Goal: Navigation & Orientation: Find specific page/section

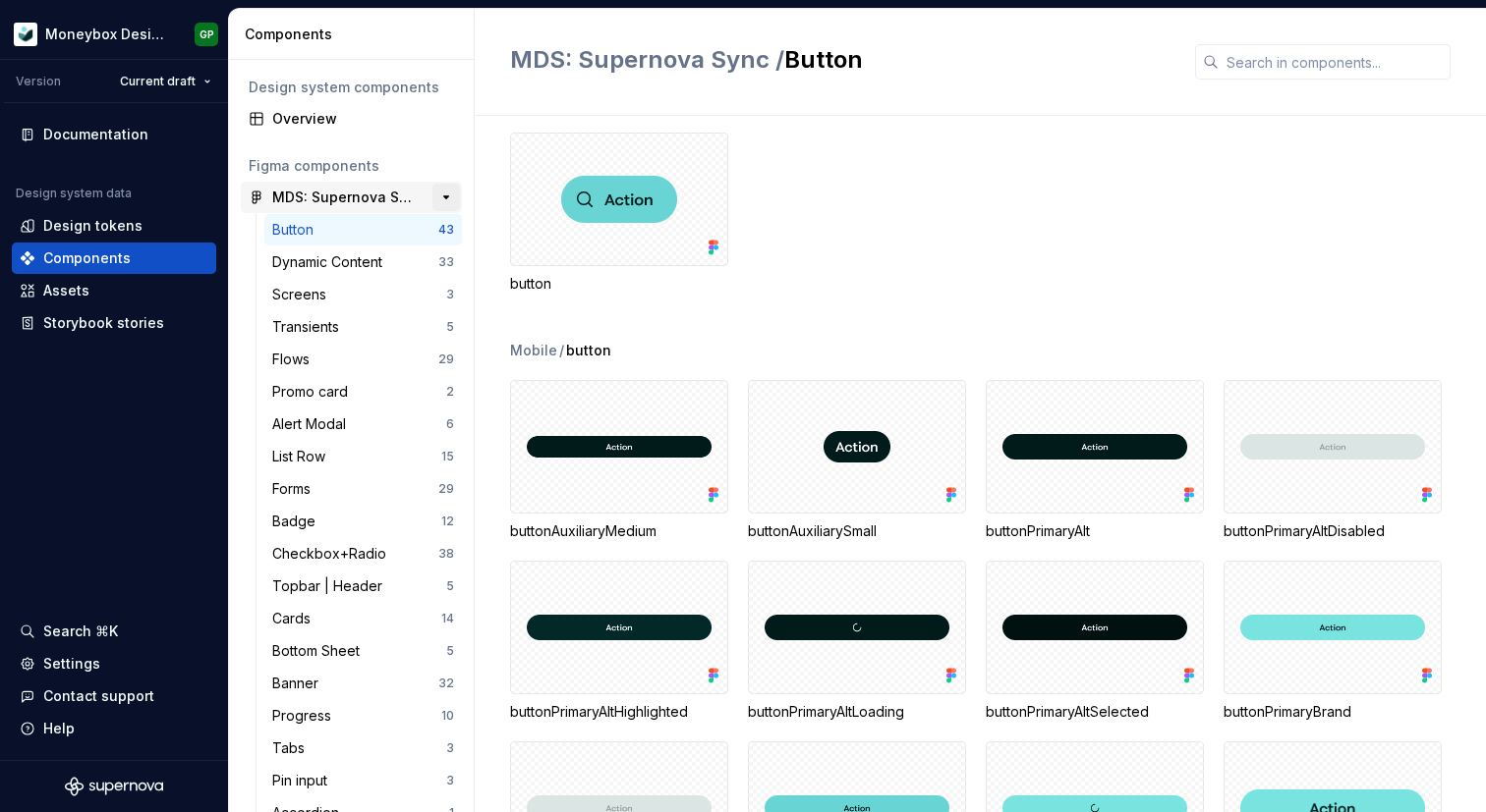
click at [446, 199] on button "button" at bounding box center [446, 197] width 28 height 28
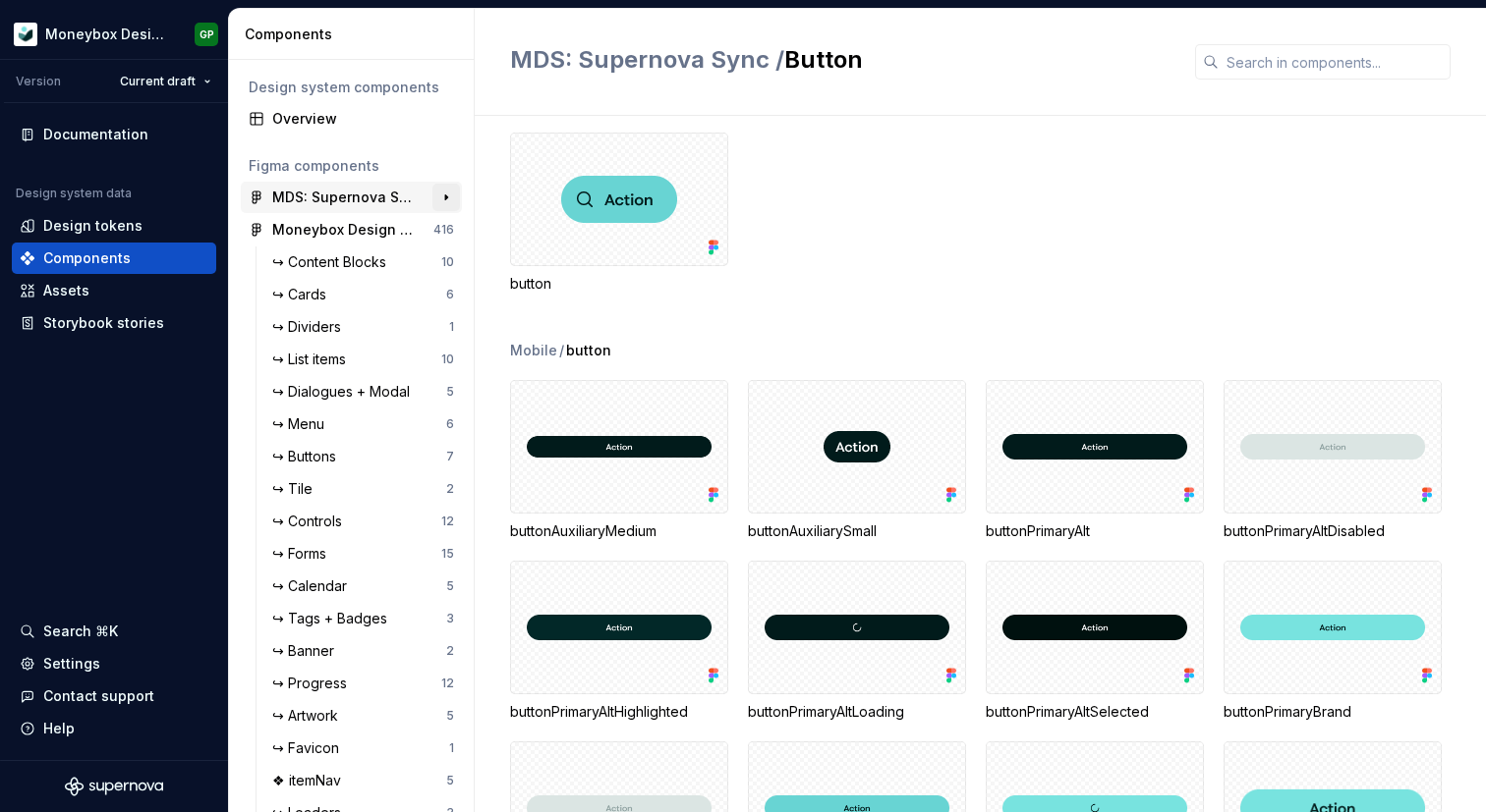
click at [446, 198] on button "button" at bounding box center [446, 197] width 28 height 28
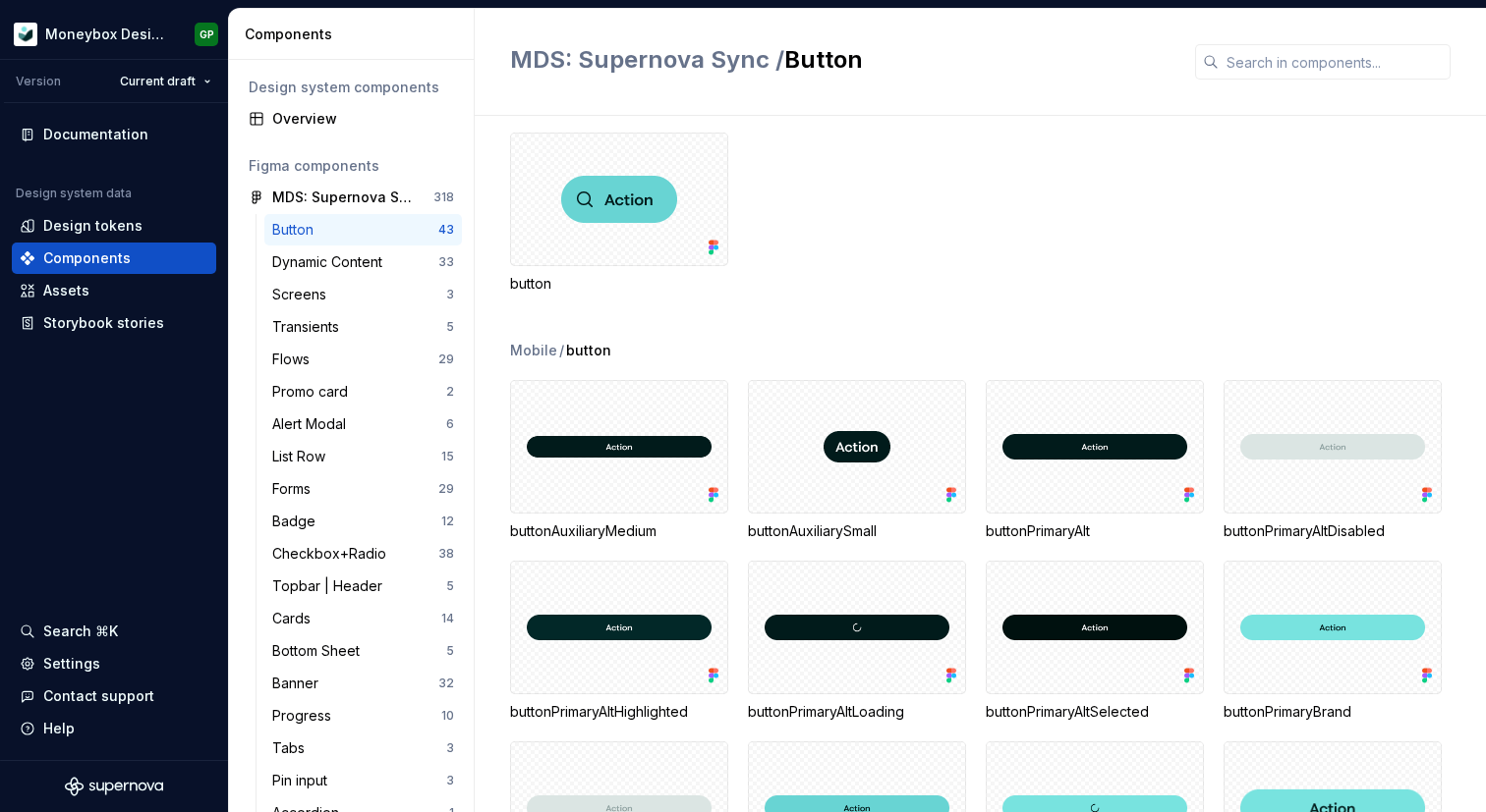
drag, startPoint x: 476, startPoint y: 148, endPoint x: 504, endPoint y: 149, distance: 28.0
click at [504, 149] on div "Mobile button Mobile / button buttonAuxiliaryMedium buttonAuxiliarySmall button…" at bounding box center [980, 463] width 1012 height 696
click at [361, 205] on div "MDS: Supernova Sync" at bounding box center [345, 197] width 147 height 20
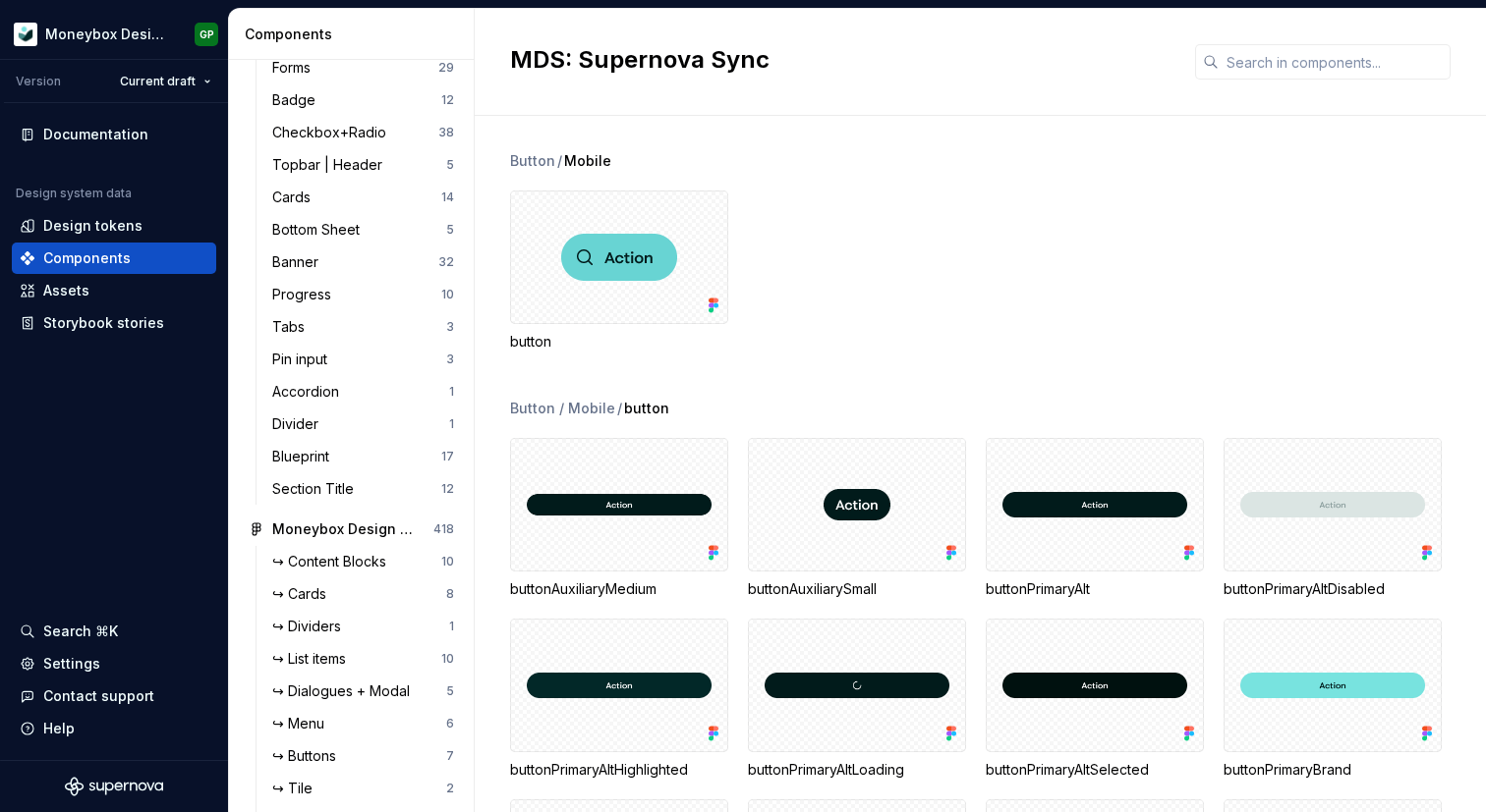
scroll to position [707, 0]
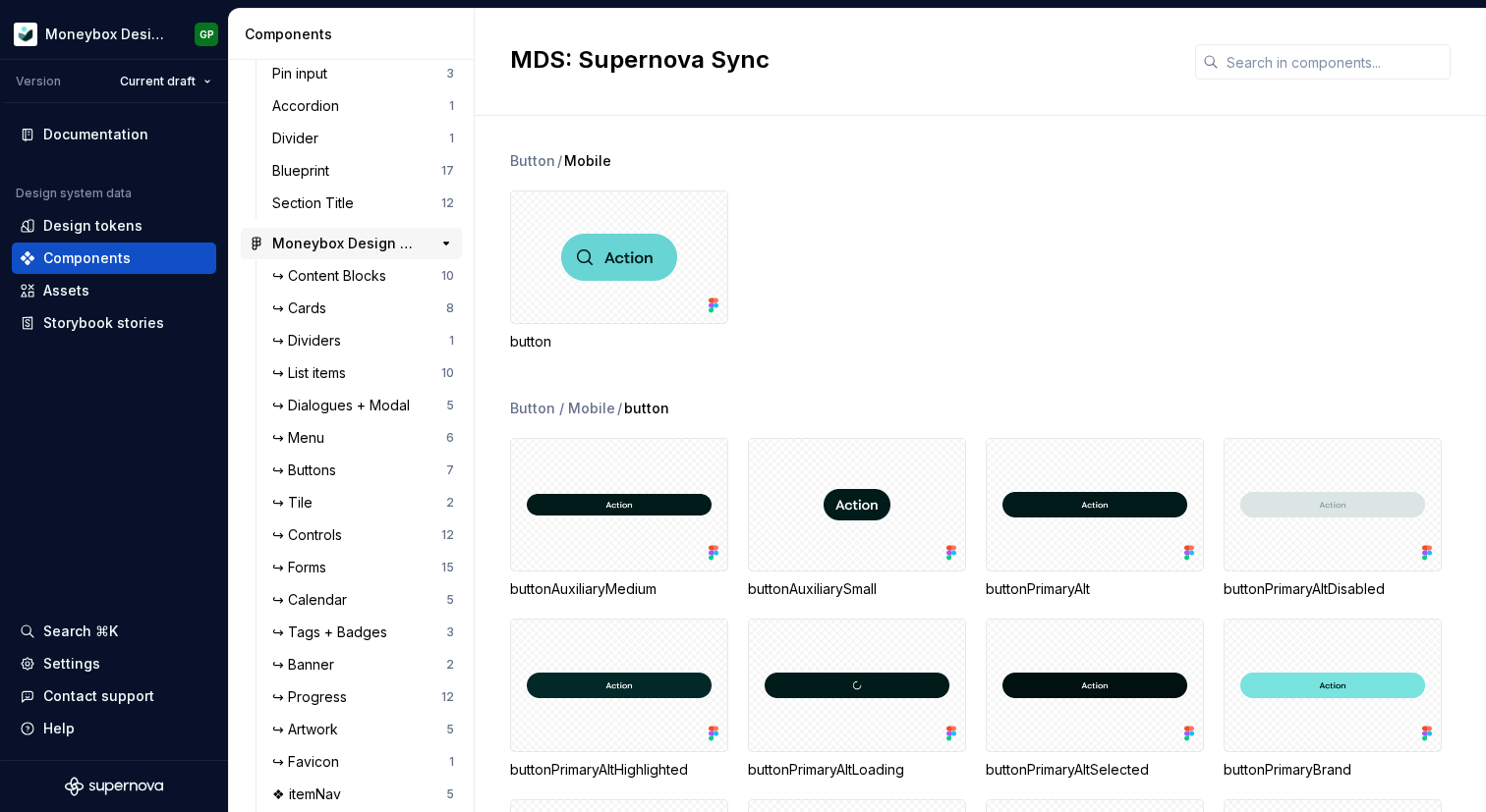
click at [374, 236] on div "Moneybox Design System" at bounding box center [345, 244] width 147 height 20
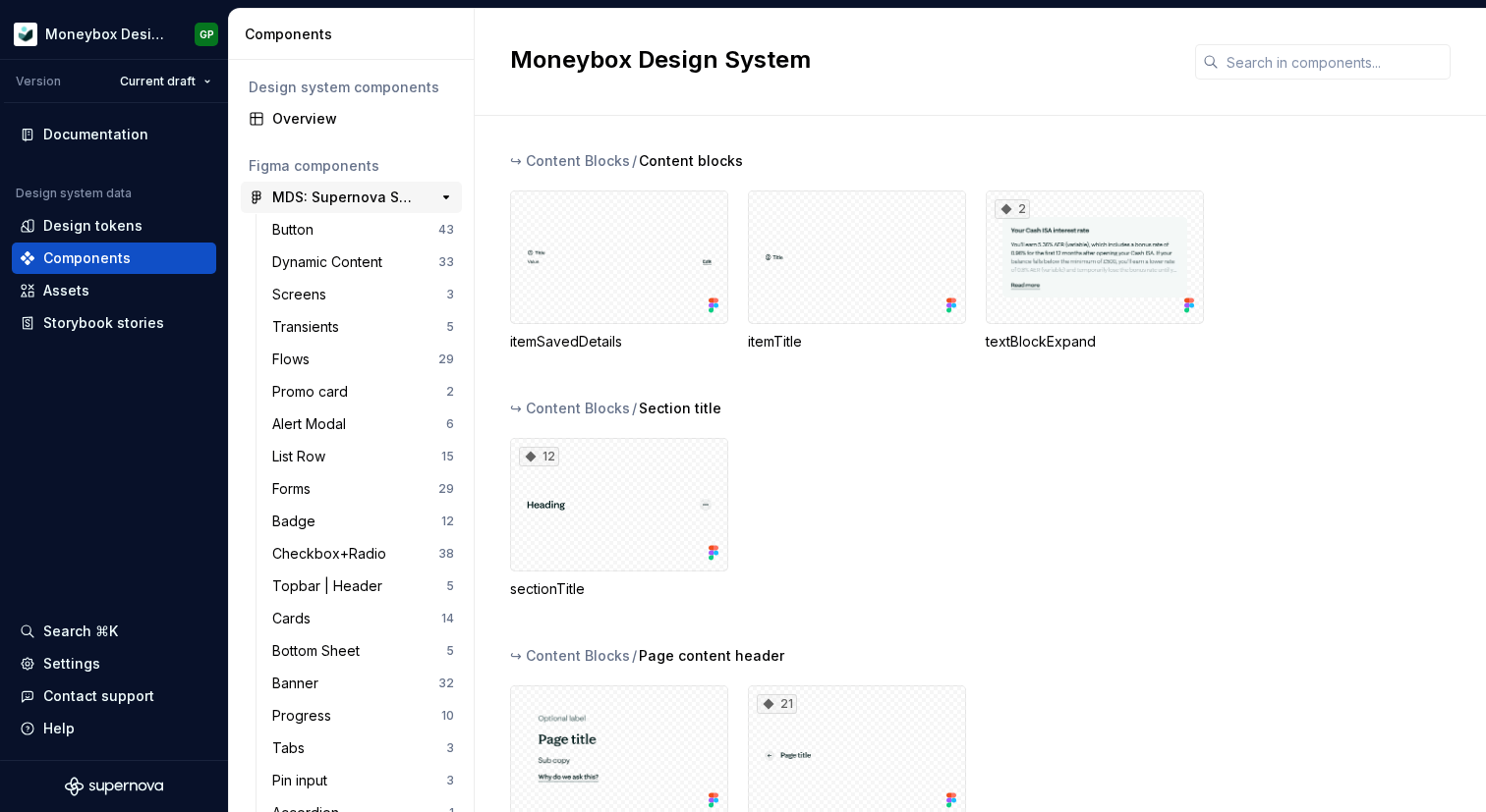
click at [368, 195] on div "MDS: Supernova Sync" at bounding box center [345, 197] width 147 height 20
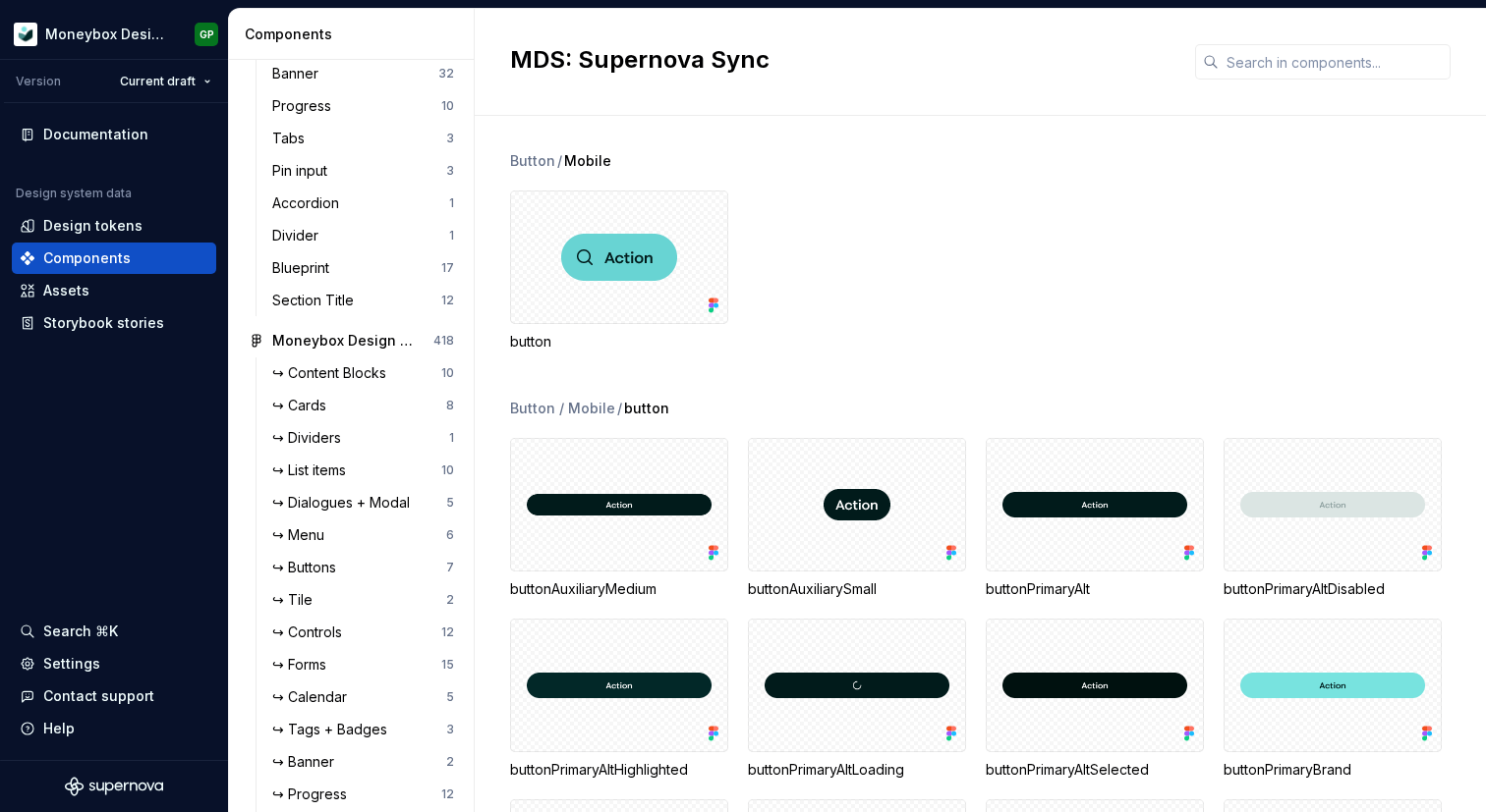
scroll to position [641, 0]
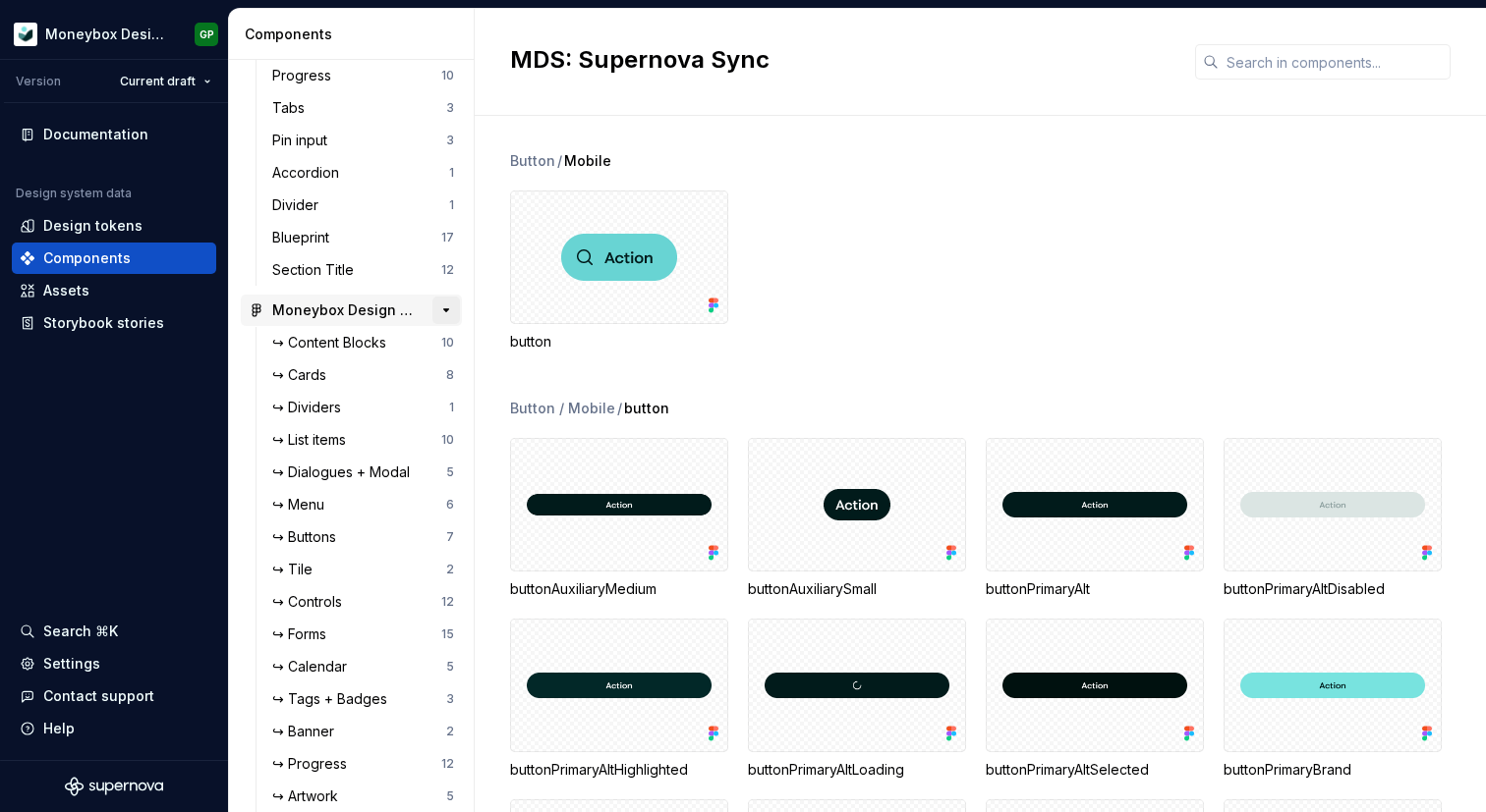
click at [445, 312] on button "button" at bounding box center [446, 311] width 28 height 28
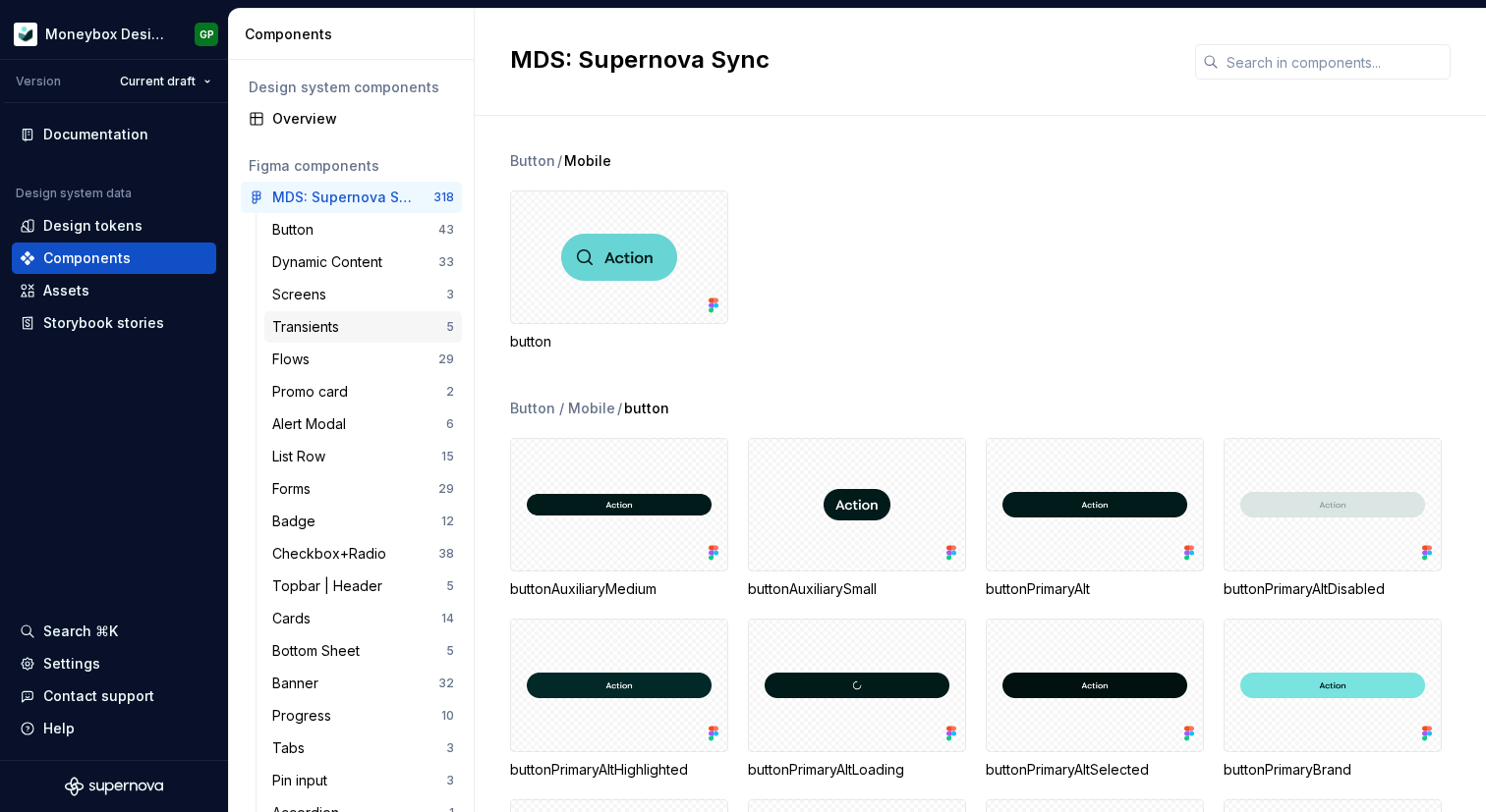
scroll to position [166, 0]
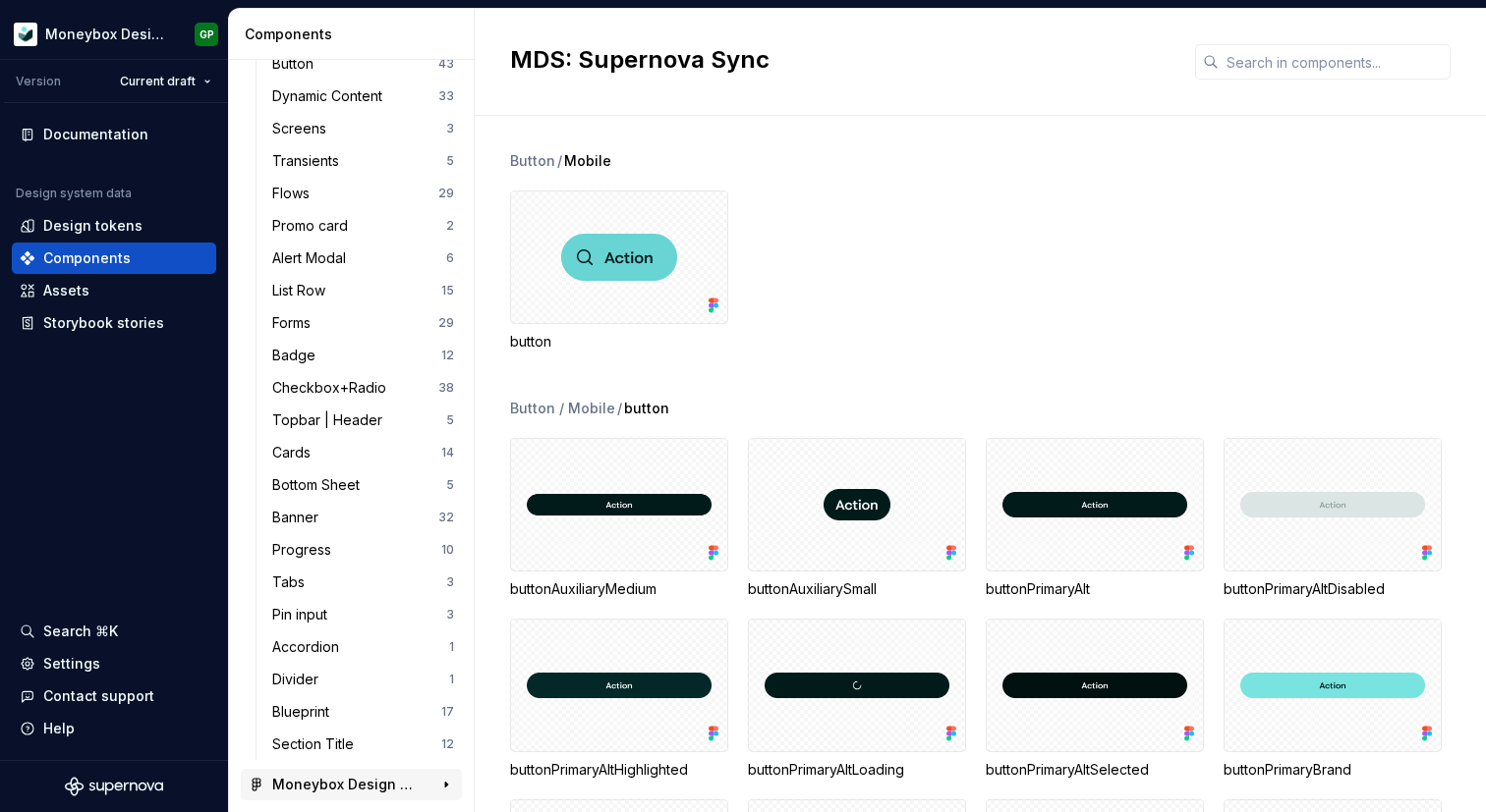
click at [336, 772] on div "Moneybox Design System 418" at bounding box center [352, 785] width 221 height 32
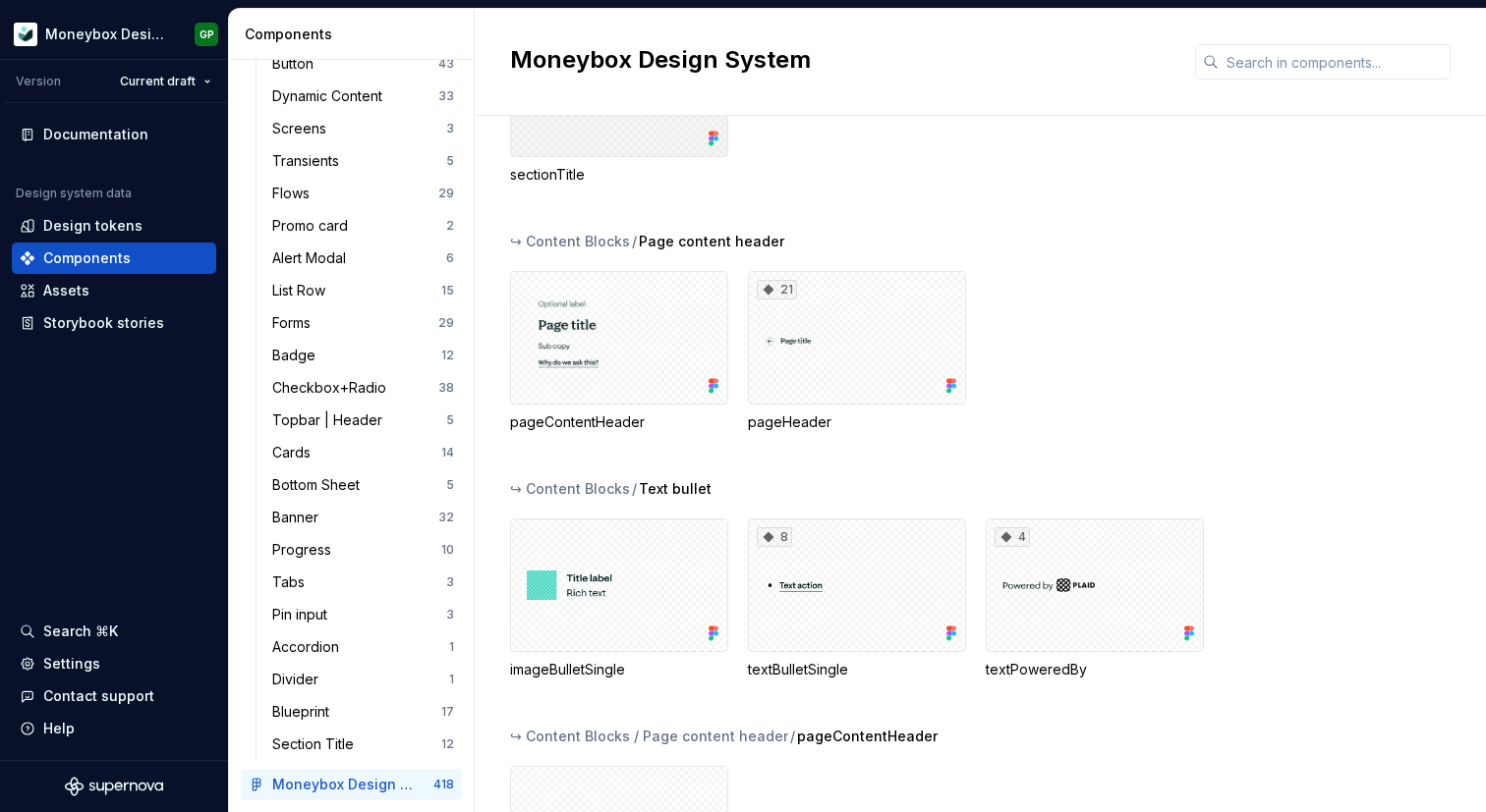
scroll to position [600, 0]
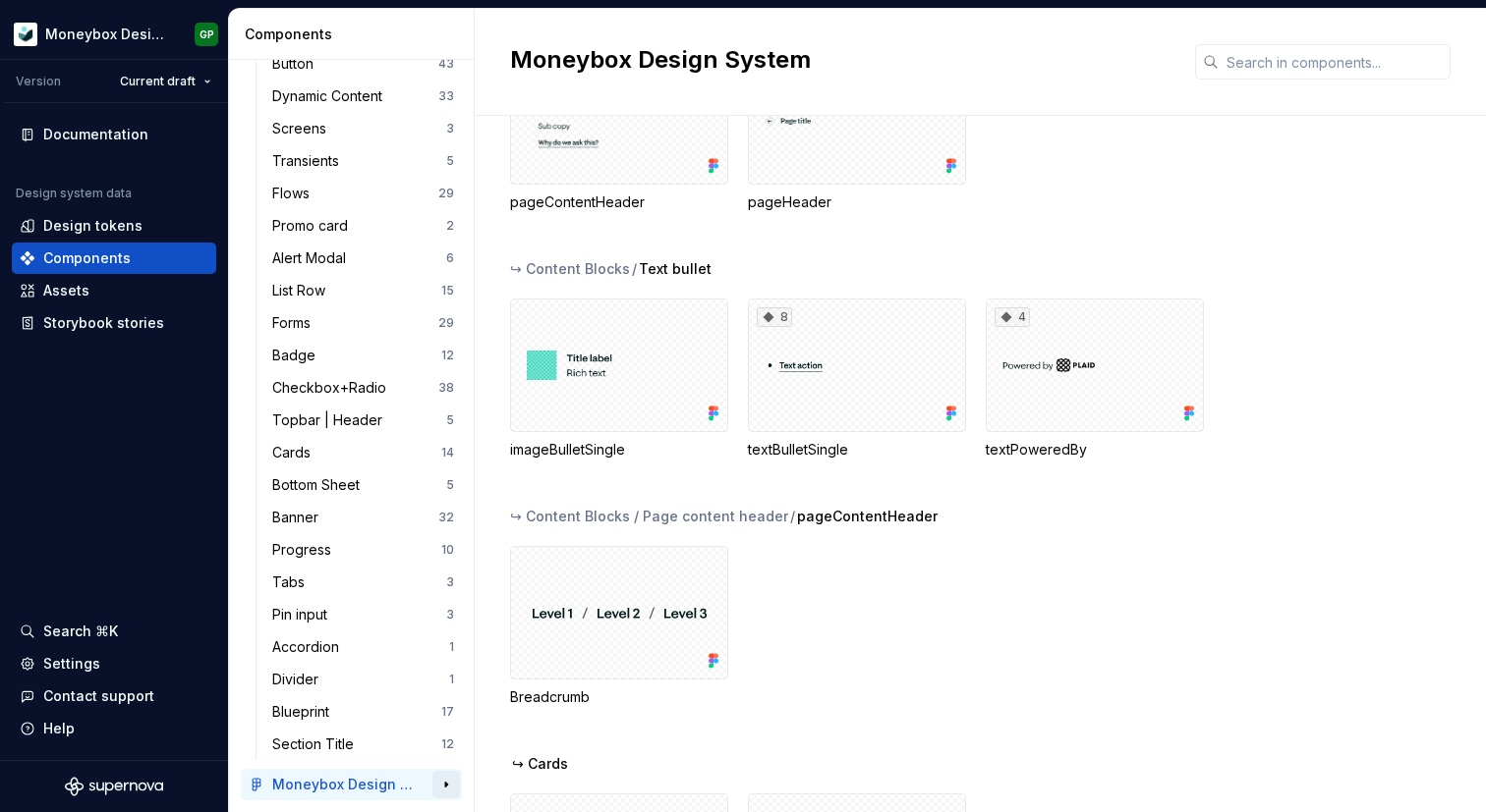
click at [447, 788] on button "button" at bounding box center [446, 785] width 28 height 28
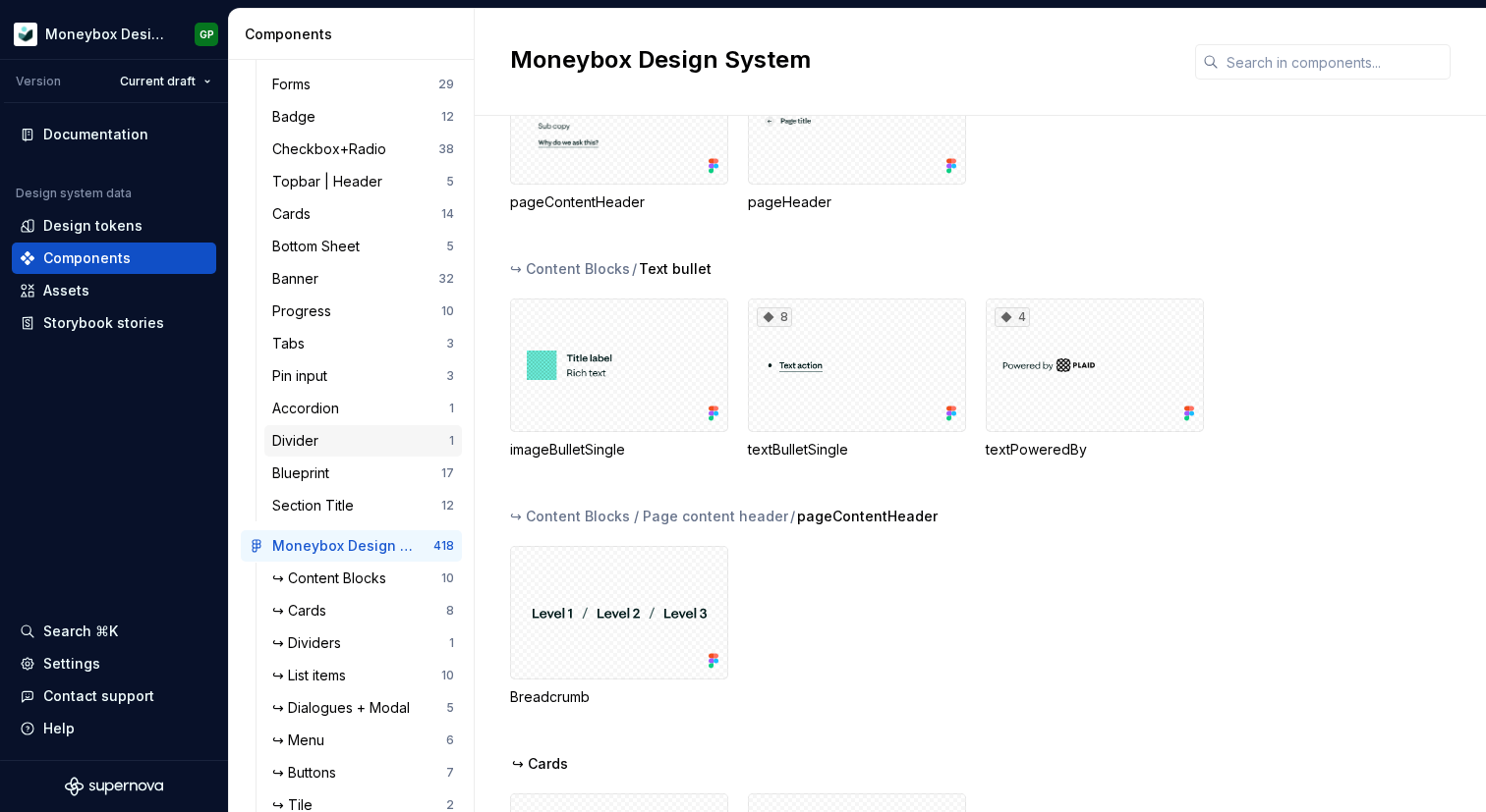
scroll to position [0, 0]
